Goal: Navigation & Orientation: Find specific page/section

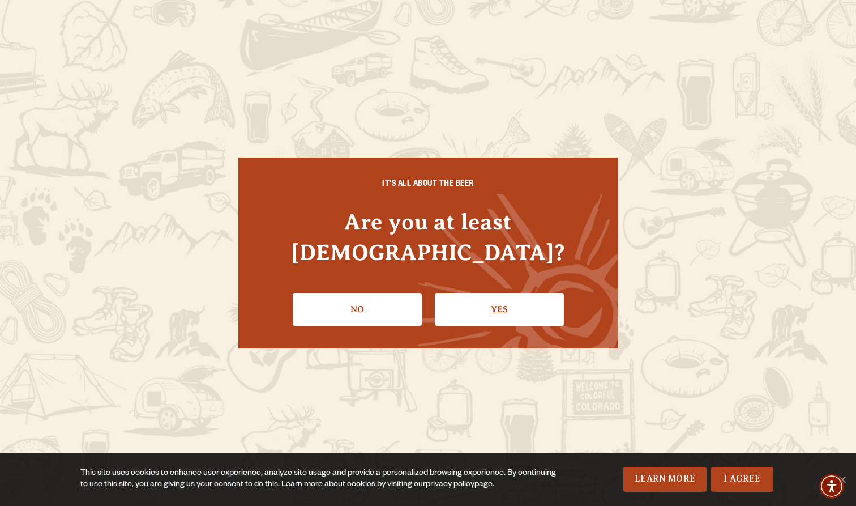
click at [456, 293] on link "Yes" at bounding box center [499, 309] width 129 height 33
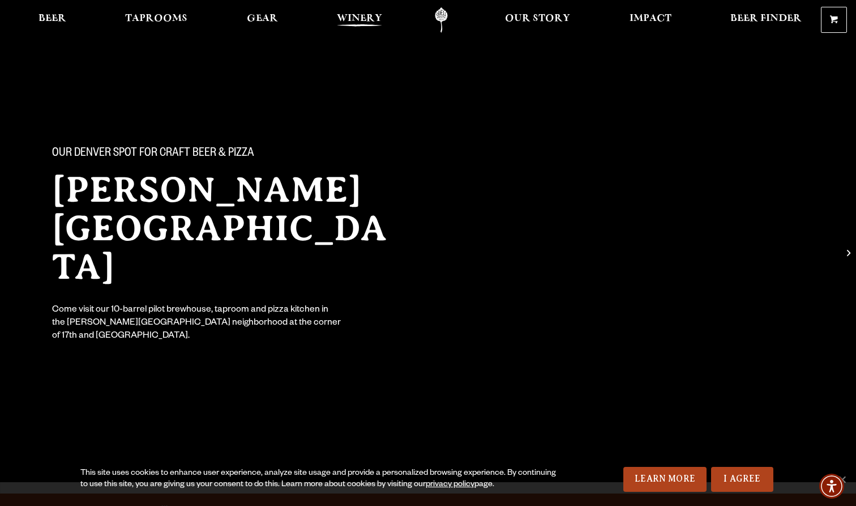
click at [356, 14] on link "Winery" at bounding box center [360, 19] width 60 height 25
click at [59, 16] on span "Beer" at bounding box center [53, 18] width 28 height 9
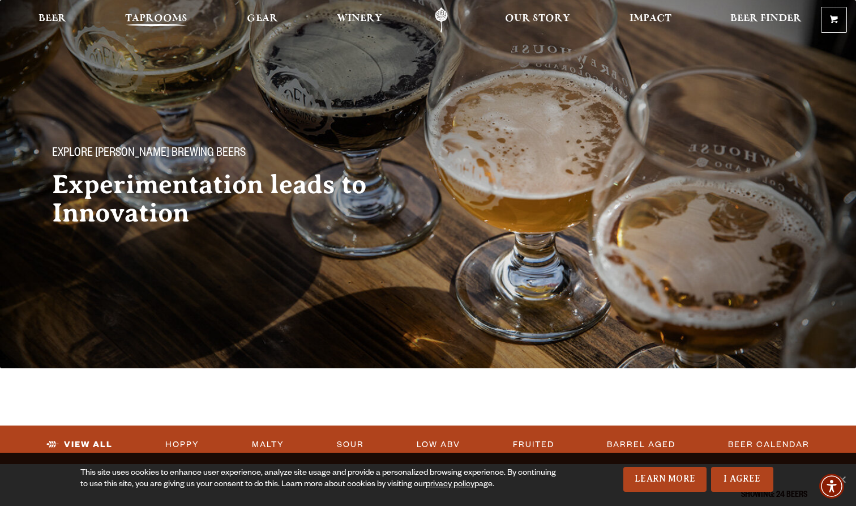
click at [153, 14] on span "Taprooms" at bounding box center [156, 18] width 62 height 9
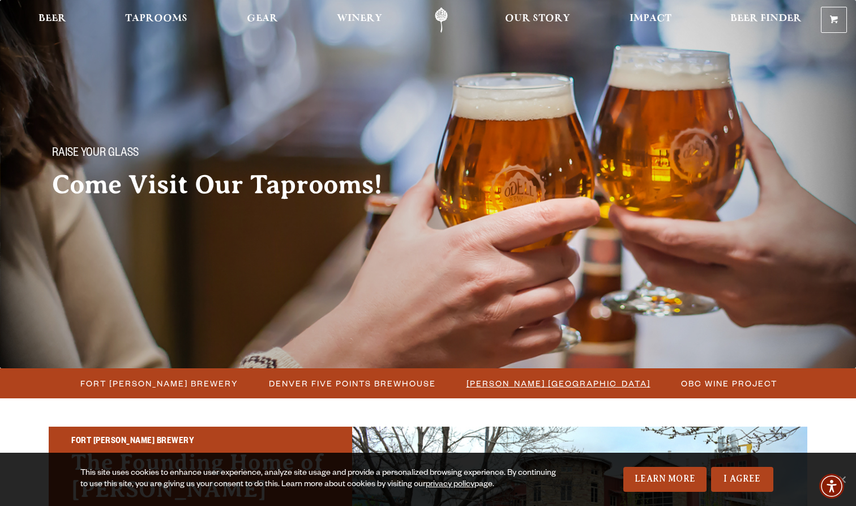
click at [552, 381] on span "[PERSON_NAME] [GEOGRAPHIC_DATA]" at bounding box center [559, 383] width 184 height 16
